Goal: Task Accomplishment & Management: Use online tool/utility

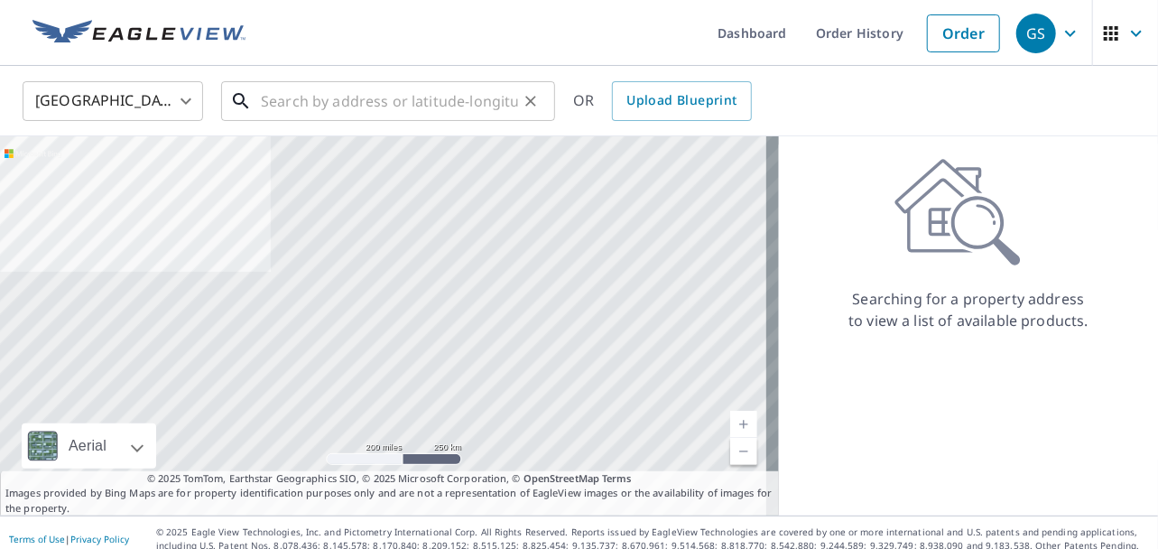
click at [305, 105] on input "text" at bounding box center [389, 101] width 257 height 51
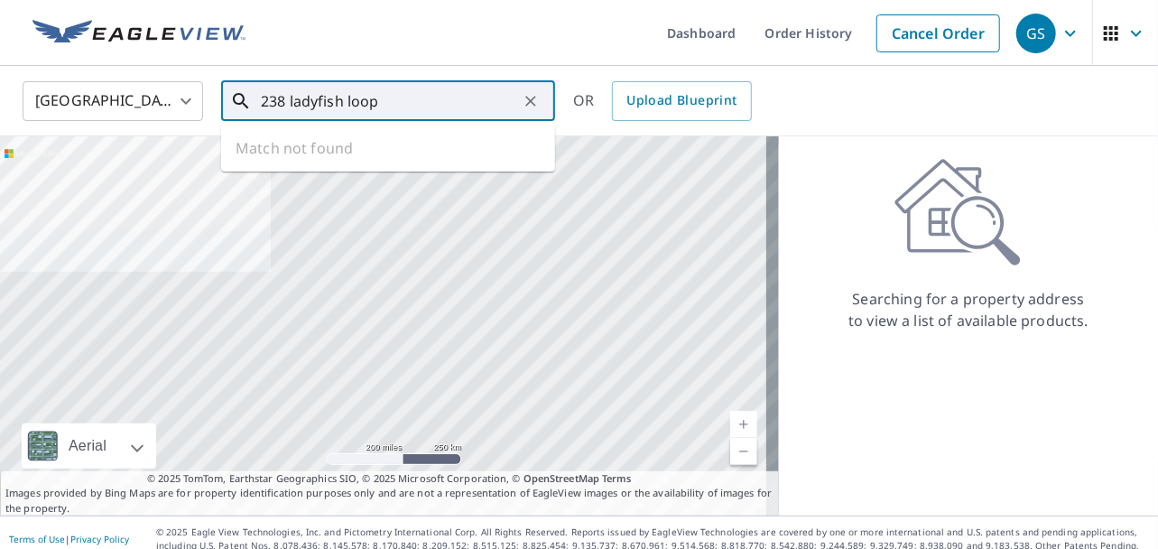
type input "238 ladyfish loop"
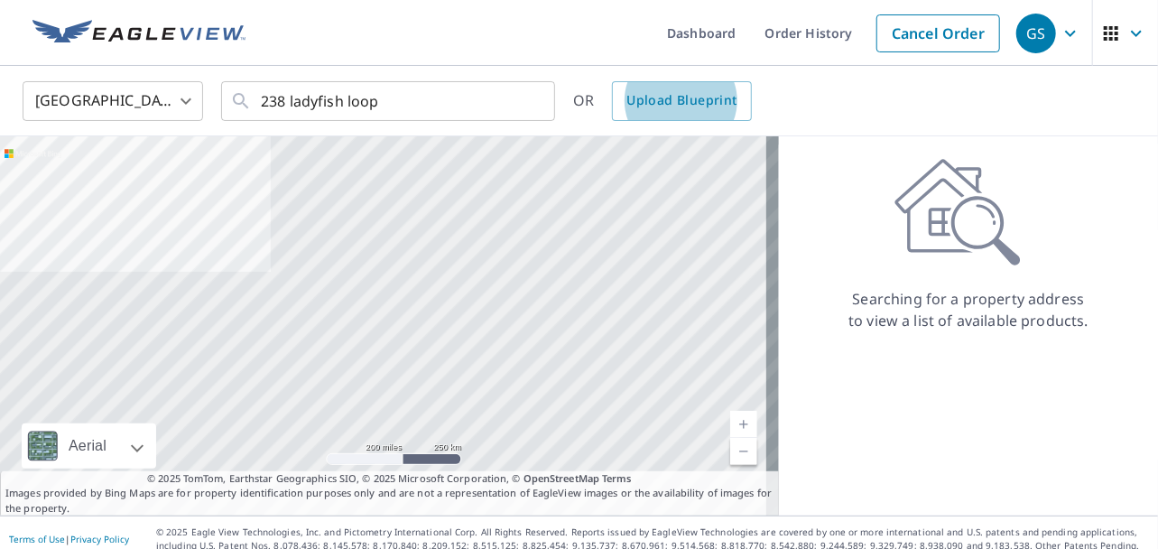
click at [1100, 33] on icon "button" at bounding box center [1111, 34] width 22 height 22
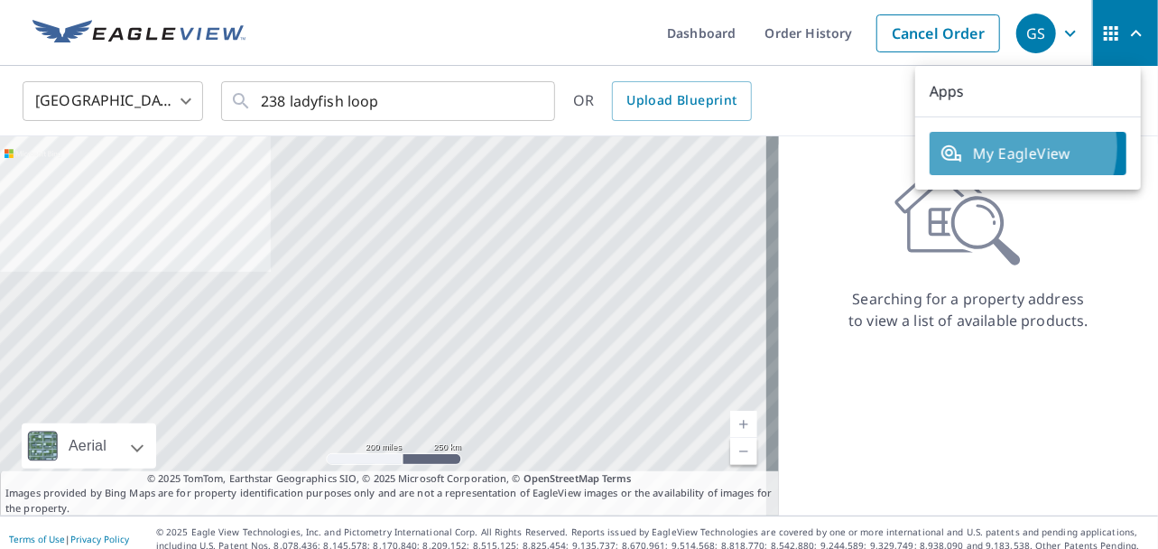
click at [1009, 147] on span "My EagleView" at bounding box center [1027, 154] width 175 height 22
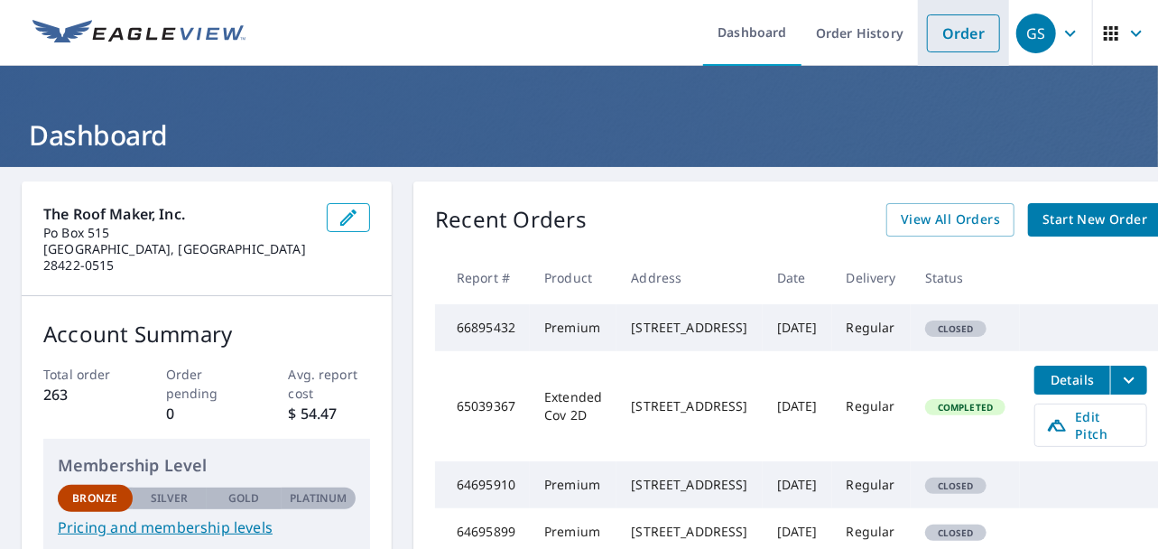
click at [955, 23] on link "Order" at bounding box center [963, 33] width 73 height 38
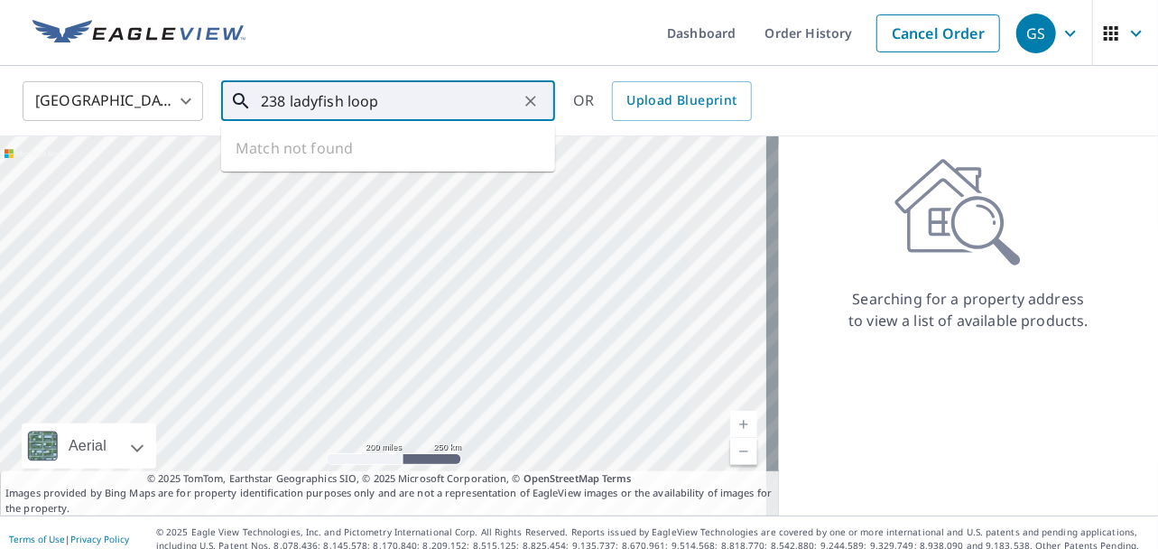
click at [436, 97] on input "238 ladyfish loop" at bounding box center [389, 101] width 257 height 51
type input "2"
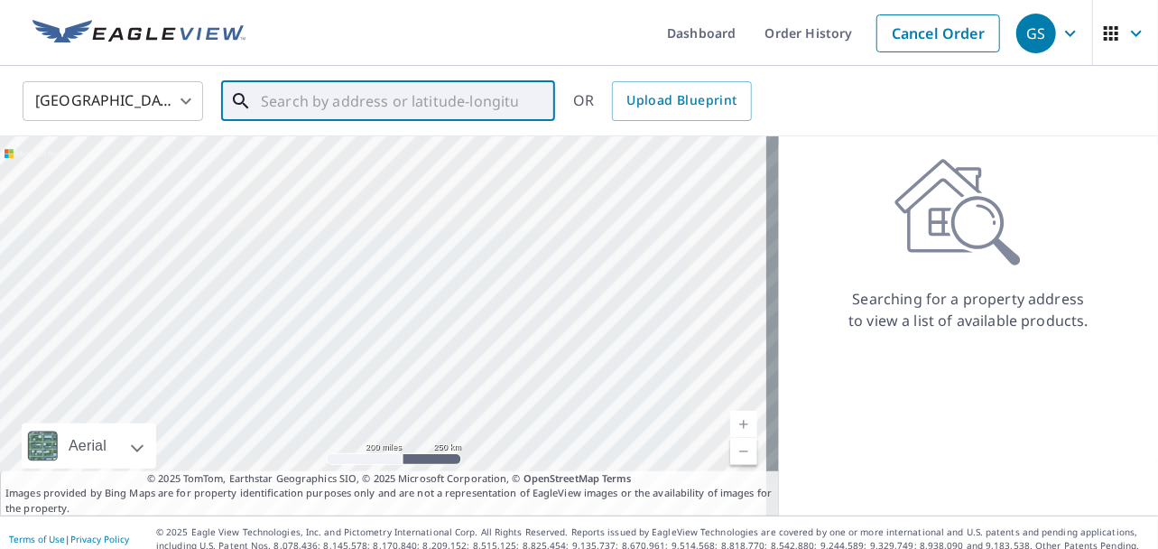
click at [707, 365] on div at bounding box center [389, 325] width 779 height 379
